Goal: Navigation & Orientation: Find specific page/section

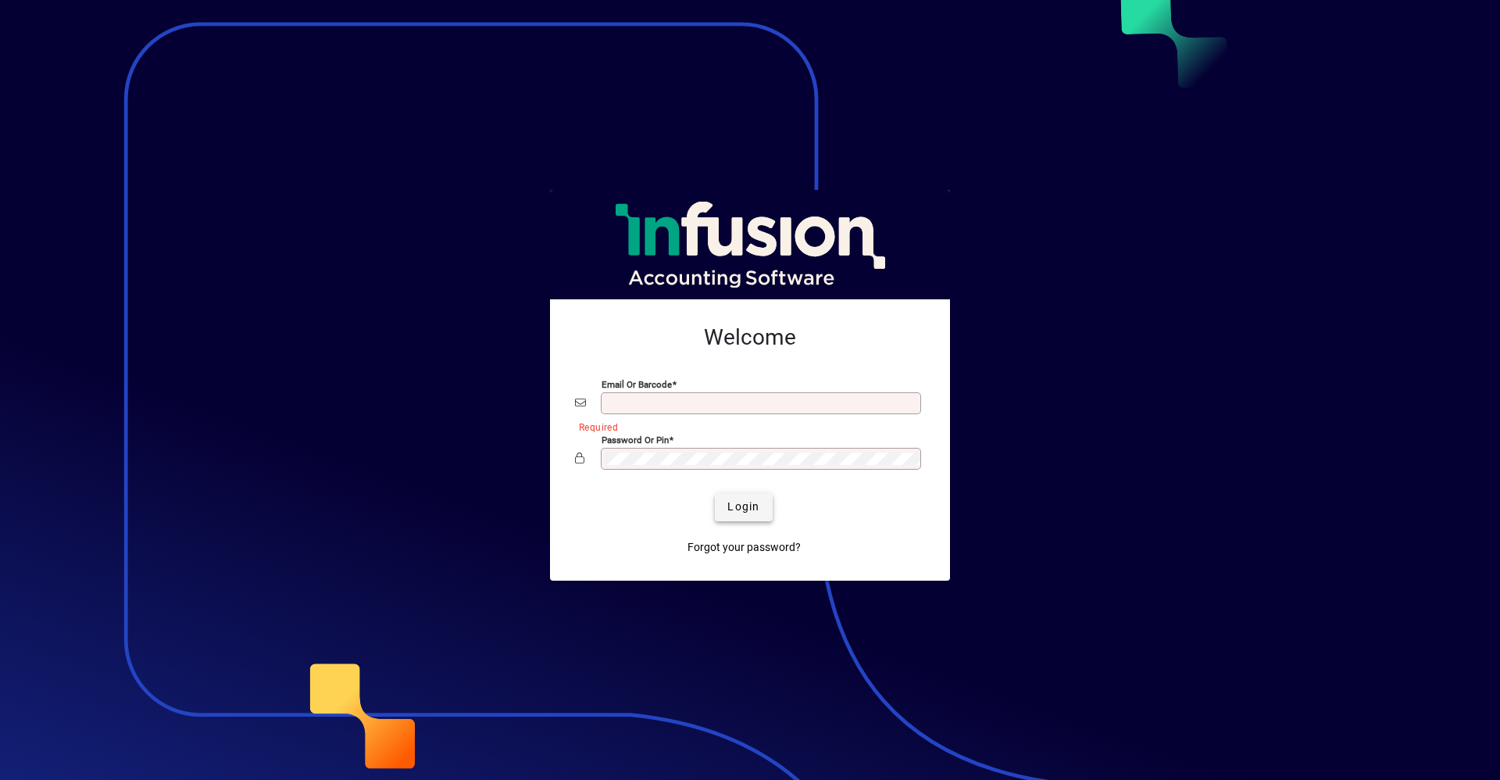
type input "**********"
click at [734, 513] on span "Login" at bounding box center [743, 506] width 32 height 16
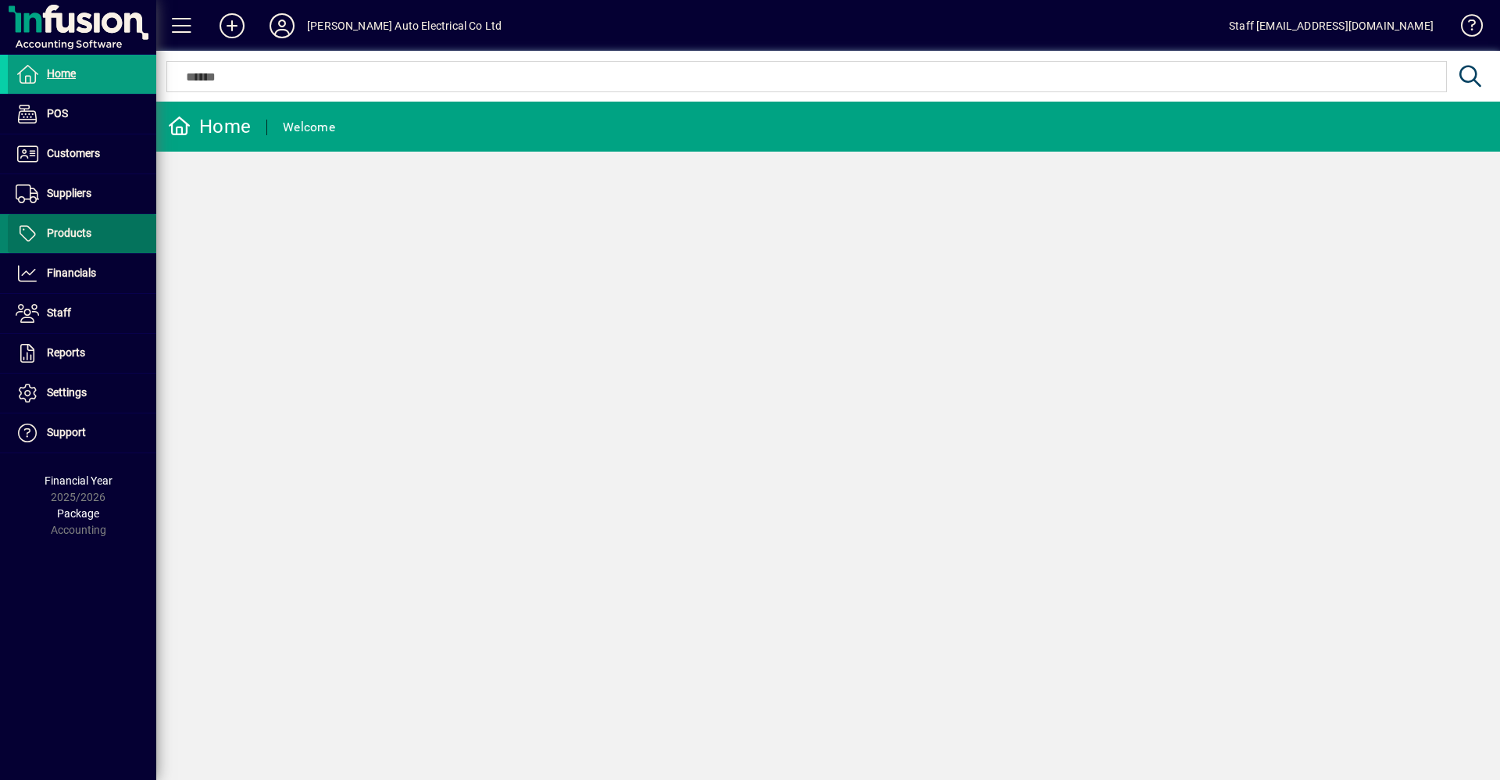
click at [75, 232] on span "Products" at bounding box center [69, 233] width 45 height 12
